Goal: Task Accomplishment & Management: Use online tool/utility

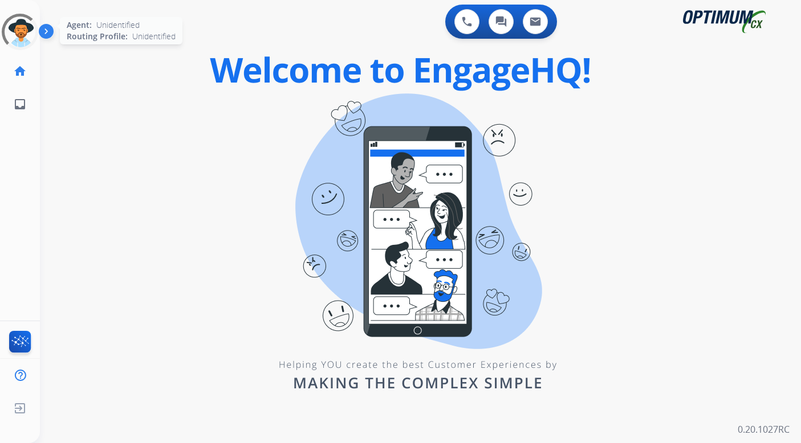
click at [20, 31] on div at bounding box center [20, 32] width 46 height 46
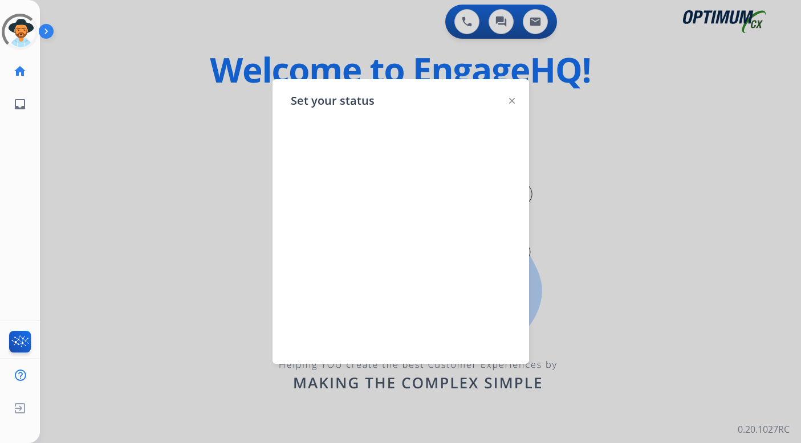
click at [510, 96] on div at bounding box center [512, 100] width 6 height 14
